Goal: Task Accomplishment & Management: Understand process/instructions

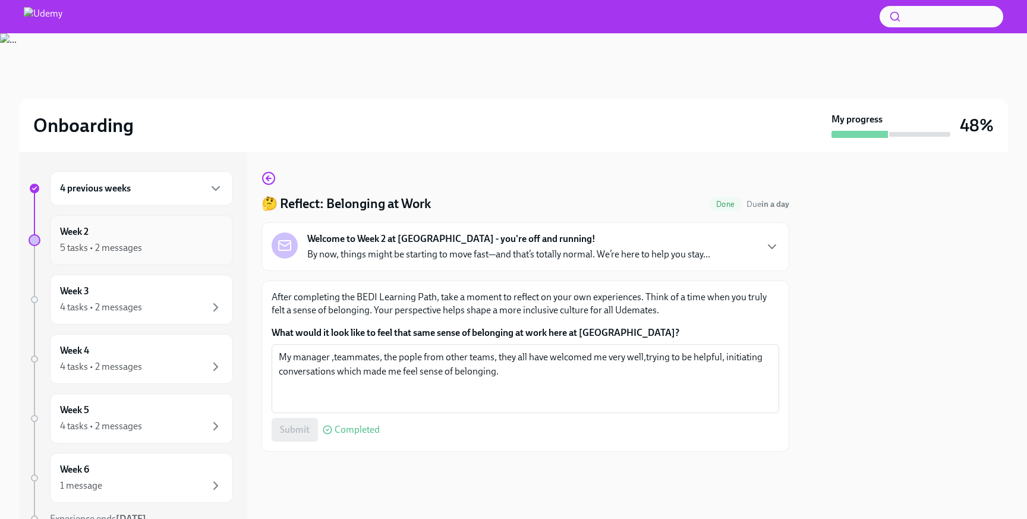
click at [189, 226] on div "Week 2 5 tasks • 2 messages" at bounding box center [141, 240] width 163 height 30
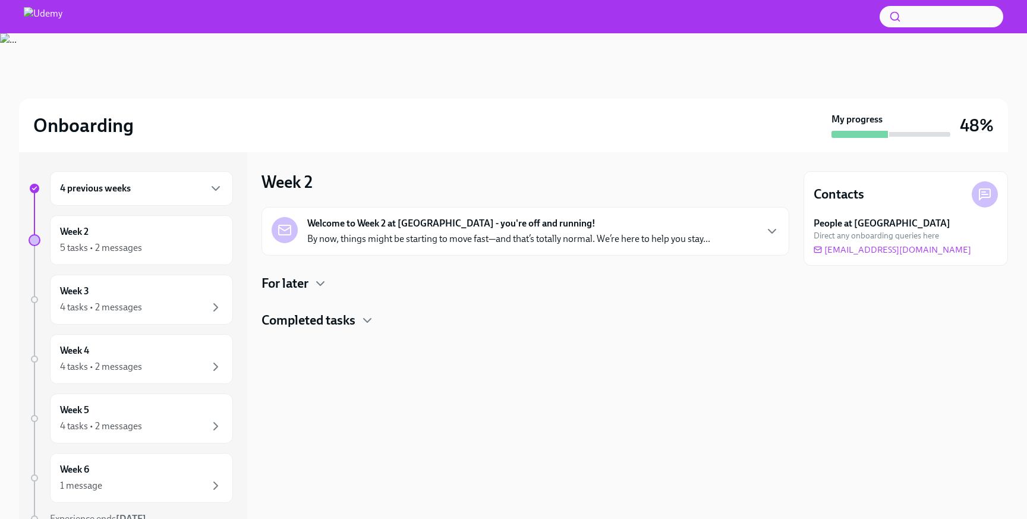
click at [178, 184] on div "4 previous weeks" at bounding box center [141, 188] width 163 height 14
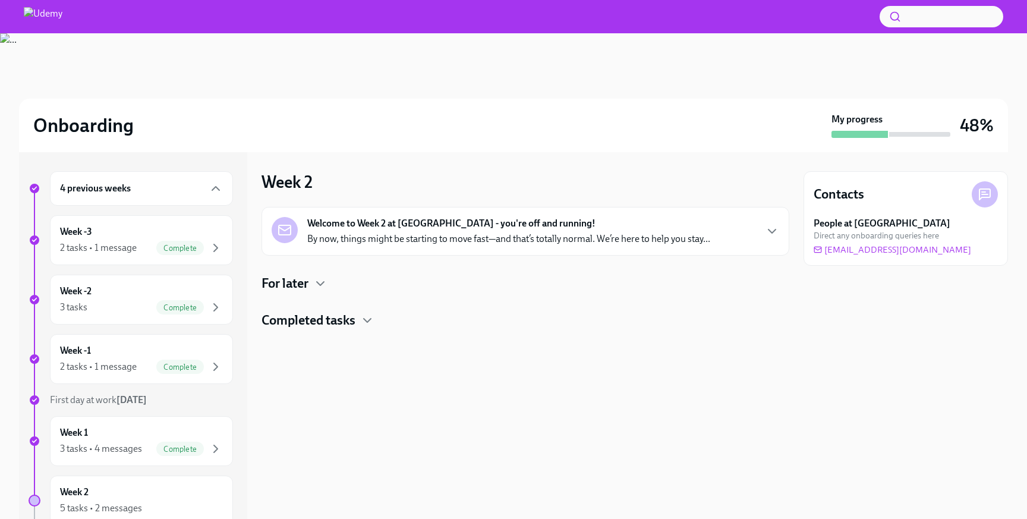
click at [176, 330] on div "4 previous weeks Week -3 2 tasks • 1 message Complete Week -2 3 tasks Complete …" at bounding box center [131, 502] width 204 height 662
click at [176, 342] on div "Week -1 2 tasks • 1 message Complete" at bounding box center [141, 359] width 183 height 50
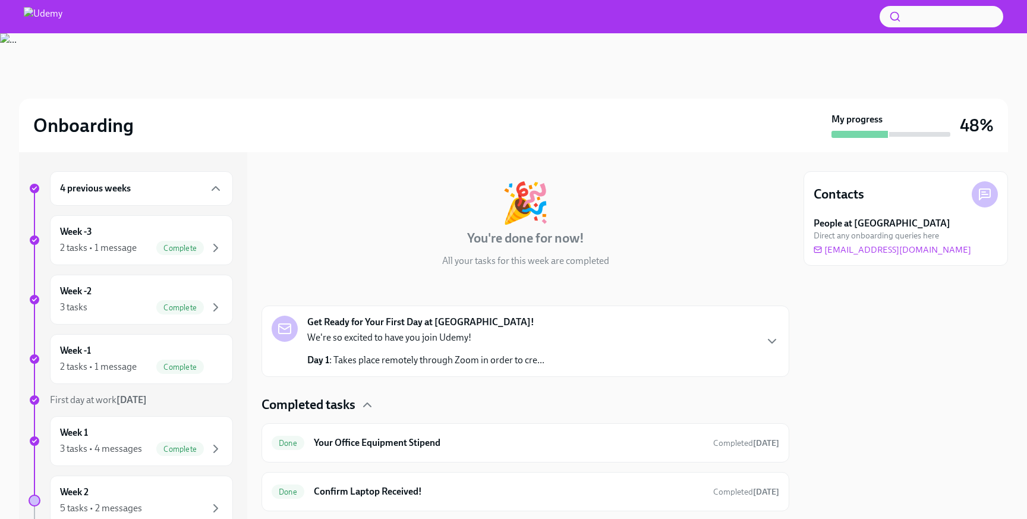
scroll to position [73, 0]
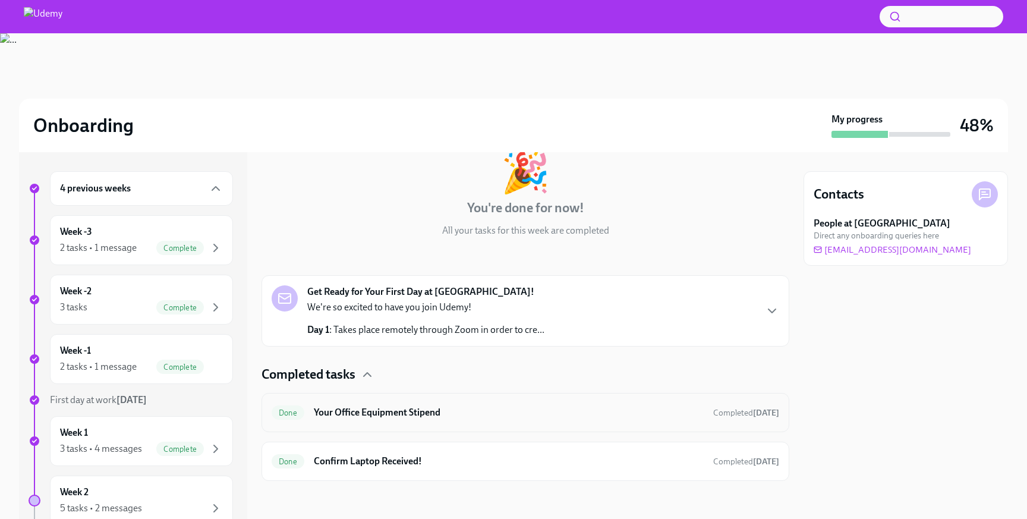
click at [431, 403] on div "Done Your Office Equipment Stipend Completed [DATE]" at bounding box center [525, 412] width 507 height 19
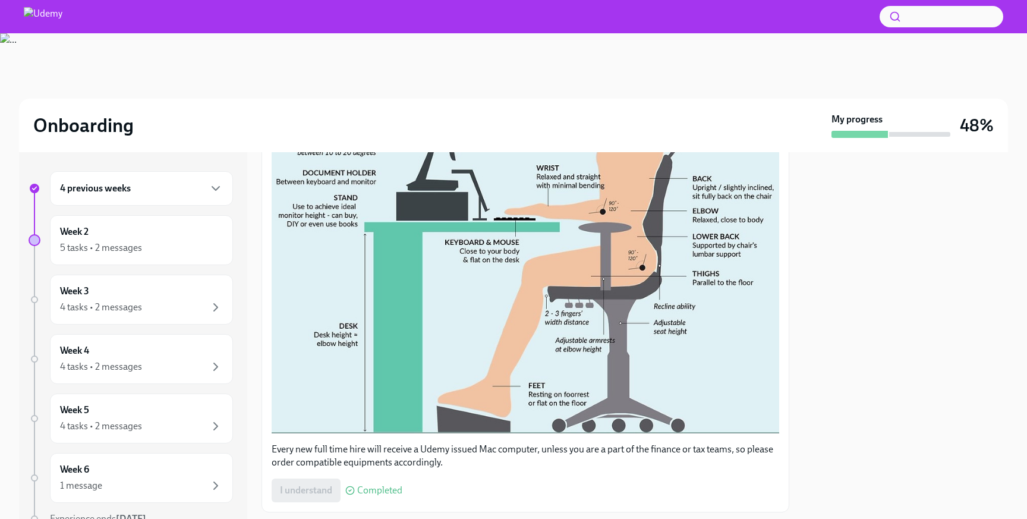
scroll to position [545, 0]
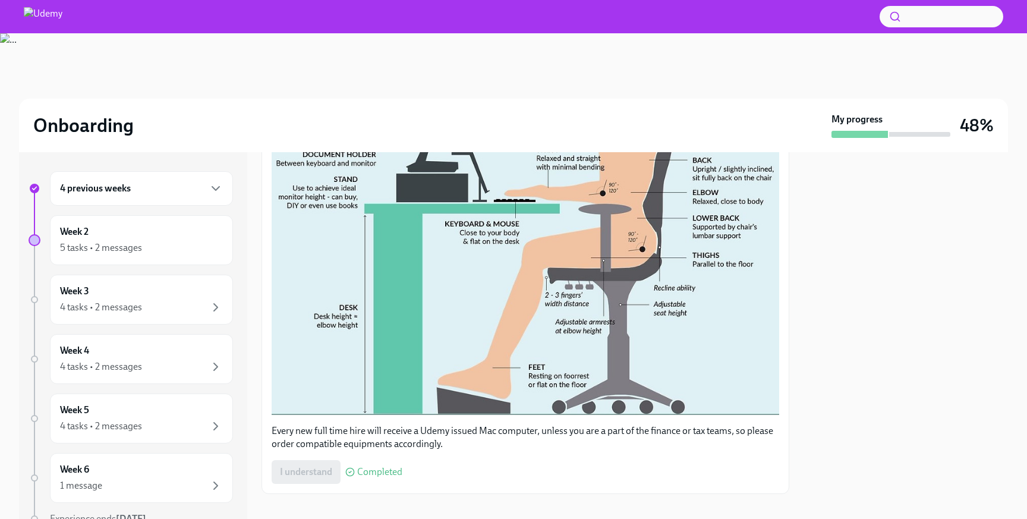
click at [324, 460] on div "I understand Completed" at bounding box center [337, 472] width 131 height 24
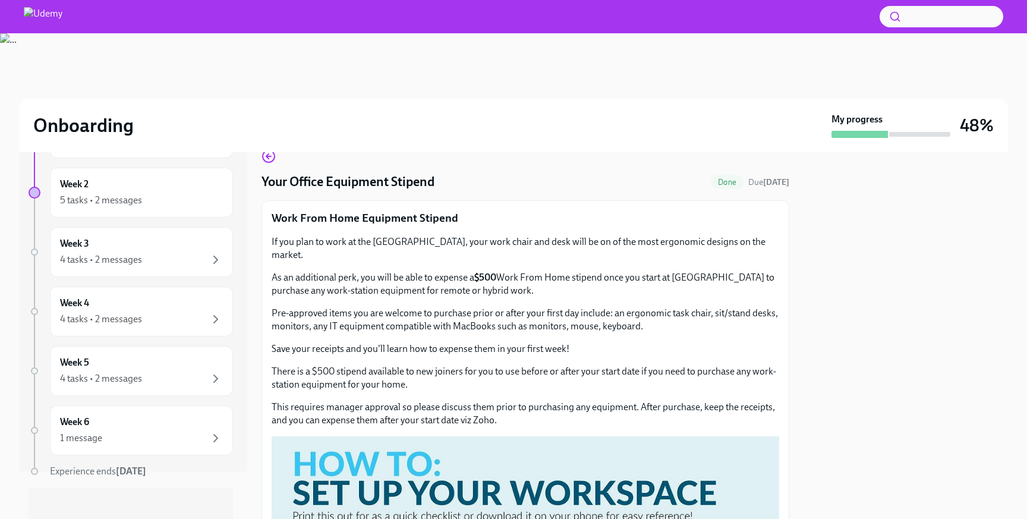
scroll to position [54, 0]
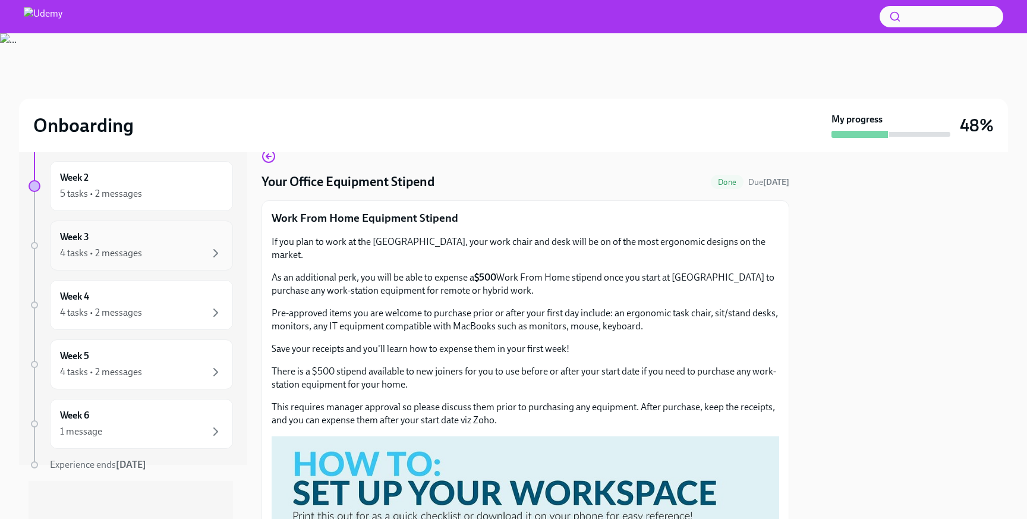
click at [182, 258] on div "4 tasks • 2 messages" at bounding box center [141, 253] width 163 height 14
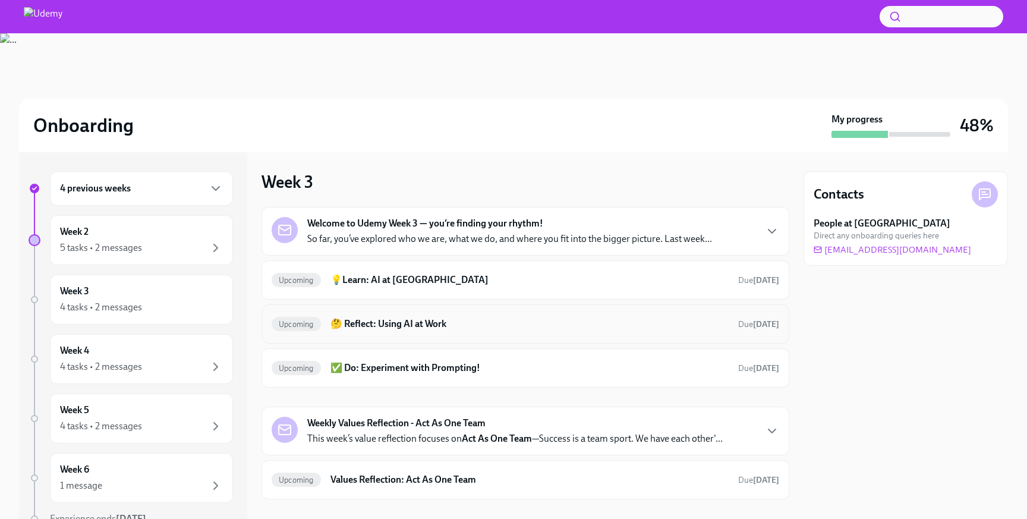
scroll to position [18, 0]
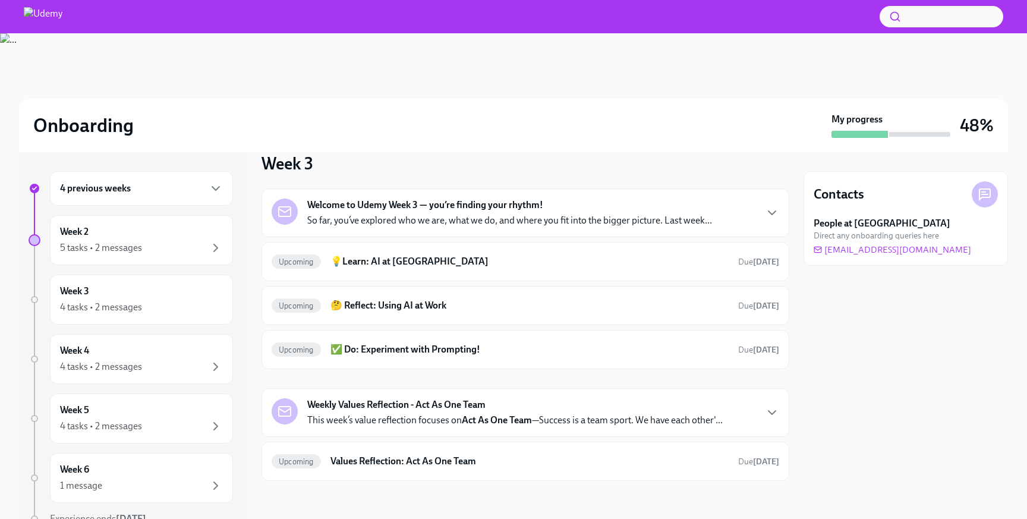
click at [126, 183] on h6 "4 previous weeks" at bounding box center [95, 188] width 71 height 13
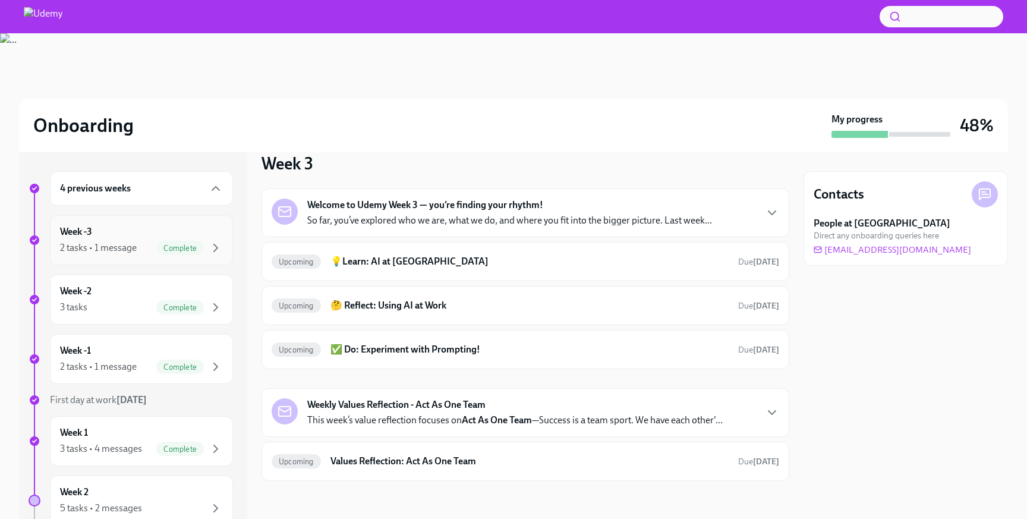
click at [130, 258] on div "Week -3 2 tasks • 1 message Complete" at bounding box center [141, 240] width 183 height 50
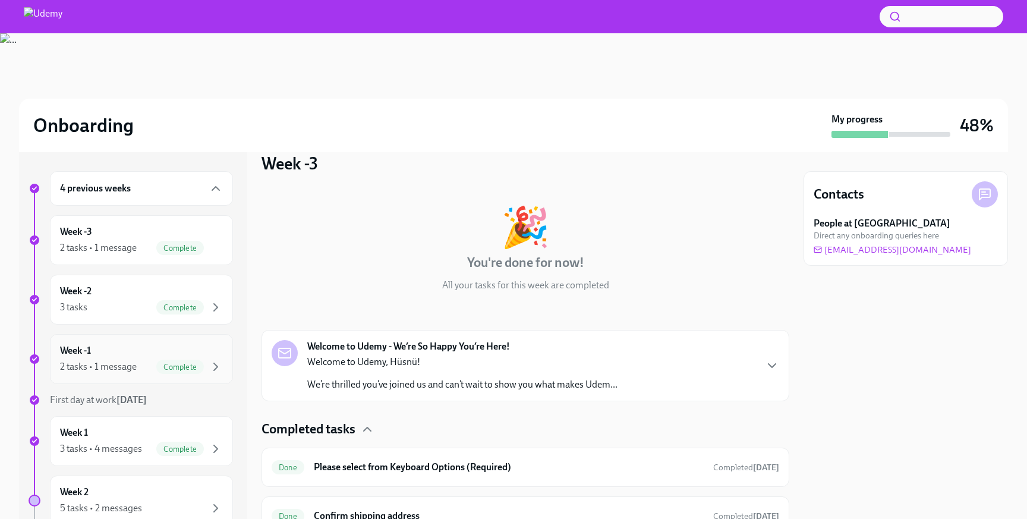
click at [117, 375] on div "Week -1 2 tasks • 1 message Complete" at bounding box center [141, 359] width 183 height 50
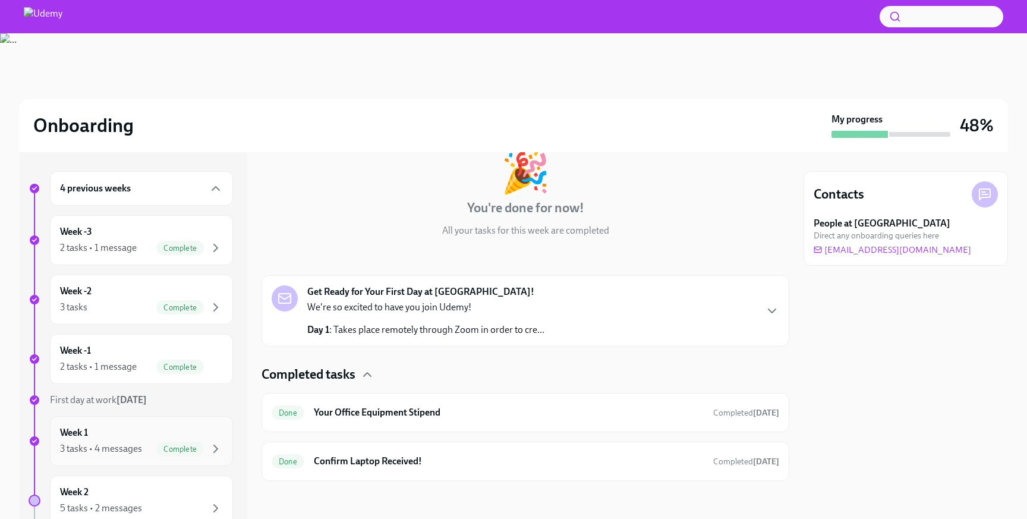
click at [165, 455] on div "Complete" at bounding box center [180, 448] width 48 height 14
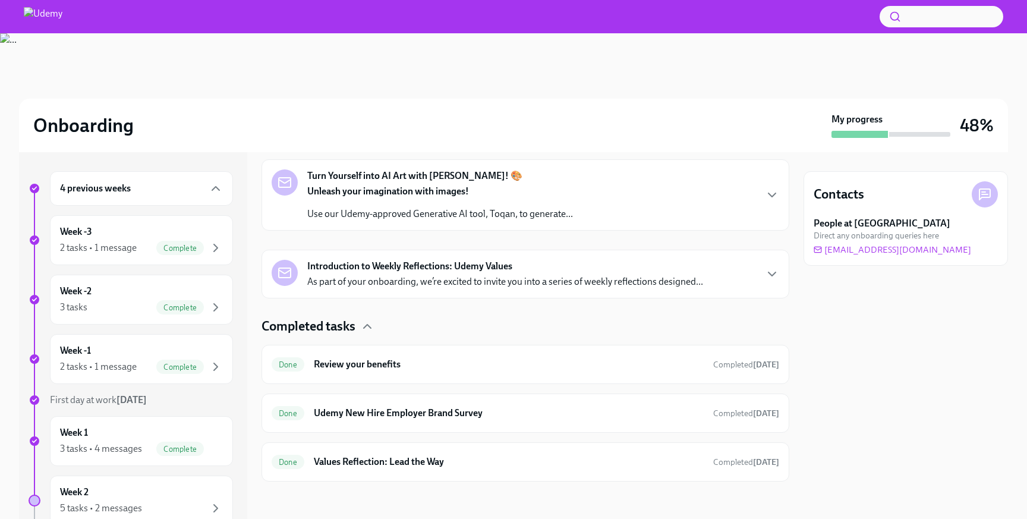
scroll to position [348, 0]
click at [358, 365] on h6 "Review your benefits" at bounding box center [509, 363] width 390 height 13
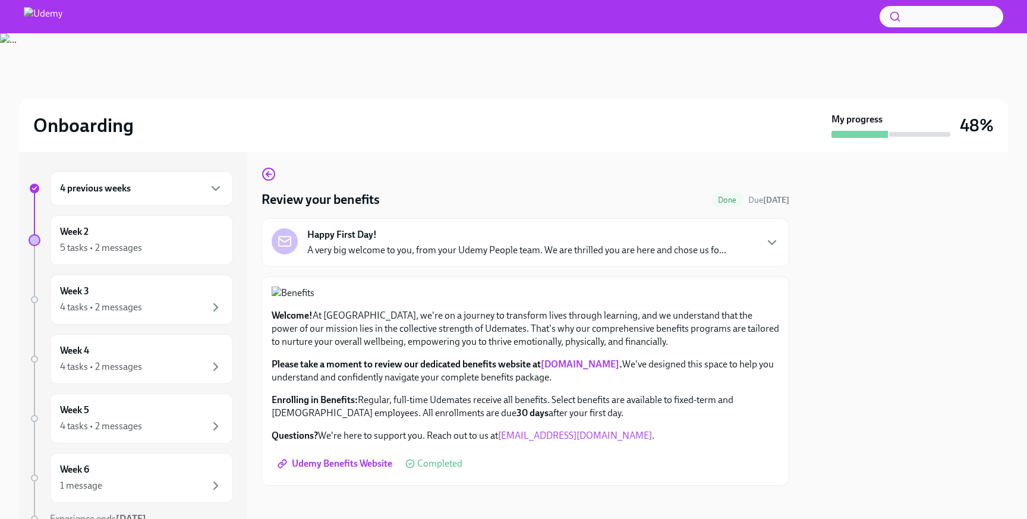
scroll to position [282, 0]
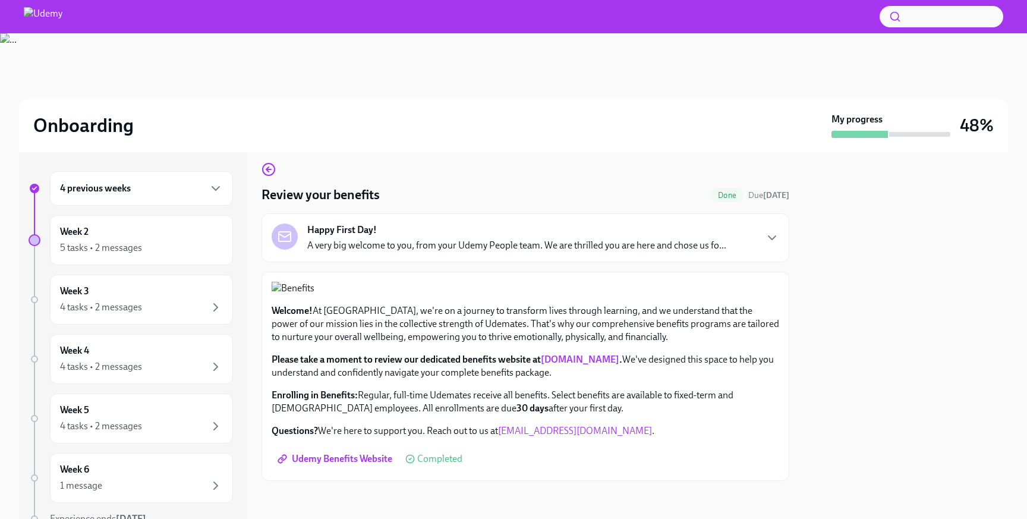
click at [563, 359] on link "[DOMAIN_NAME]" at bounding box center [580, 359] width 78 height 11
click at [567, 360] on link "[DOMAIN_NAME]" at bounding box center [580, 359] width 78 height 11
drag, startPoint x: 597, startPoint y: 428, endPoint x: 519, endPoint y: 436, distance: 78.8
click at [519, 436] on p "Questions? We're here to support you. Reach out to us at [EMAIL_ADDRESS][DOMAIN…" at bounding box center [525, 430] width 507 height 13
click at [544, 371] on p "Please take a moment to review our dedicated benefits website at [DOMAIN_NAME] …" at bounding box center [525, 366] width 507 height 26
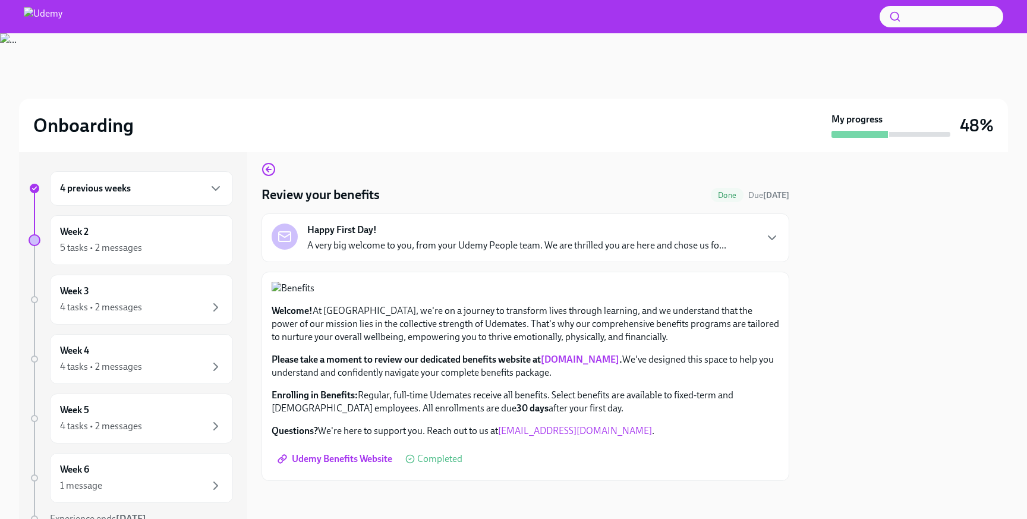
drag, startPoint x: 544, startPoint y: 362, endPoint x: 627, endPoint y: 360, distance: 83.8
click at [622, 360] on strong "Please take a moment to review our dedicated benefits website at [DOMAIN_NAME] ." at bounding box center [447, 359] width 351 height 11
copy link "[DOMAIN_NAME]"
